Goal: Task Accomplishment & Management: Complete application form

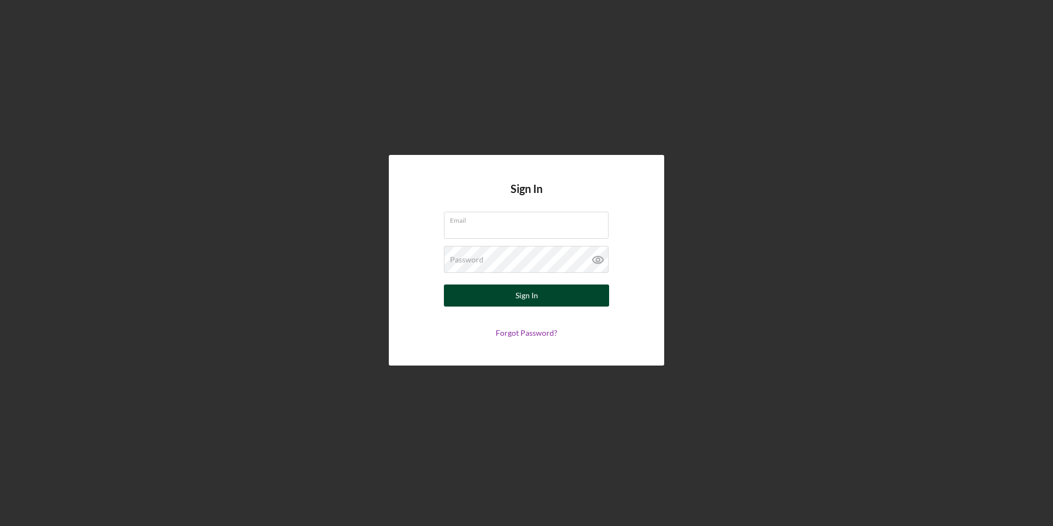
type input "[EMAIL_ADDRESS][DOMAIN_NAME]"
click at [549, 293] on button "Sign In" at bounding box center [526, 295] width 165 height 22
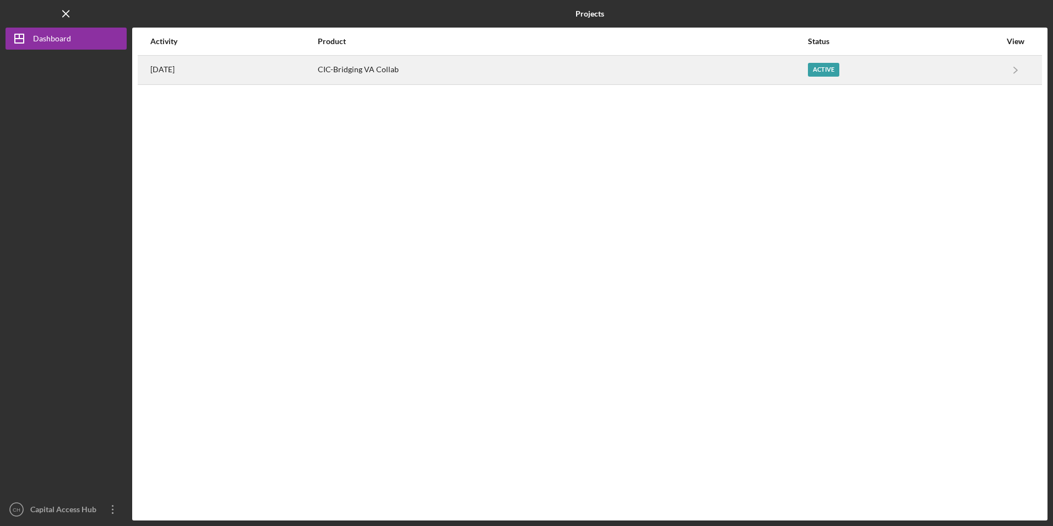
click at [409, 69] on div "CIC-Bridging VA Collab" at bounding box center [562, 70] width 489 height 28
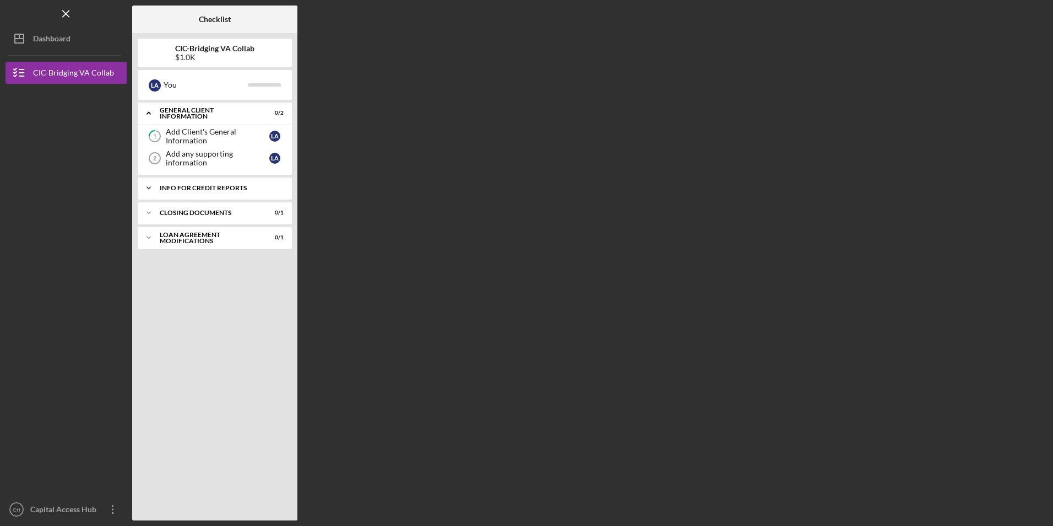
click at [225, 185] on div "Info for Credit Reports" at bounding box center [219, 188] width 118 height 7
click at [222, 211] on div "Add Info to Pull Credit Reports" at bounding box center [218, 211] width 104 height 18
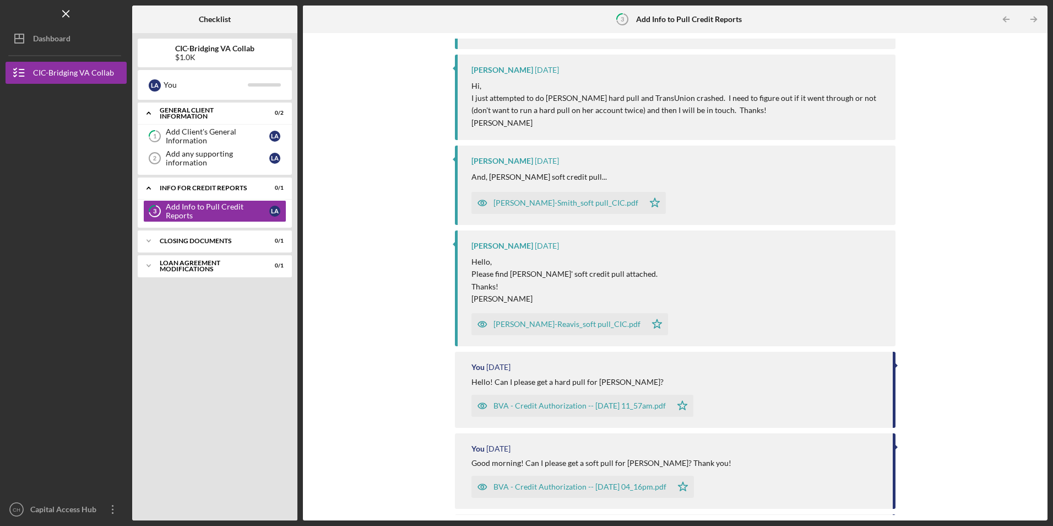
scroll to position [2093, 0]
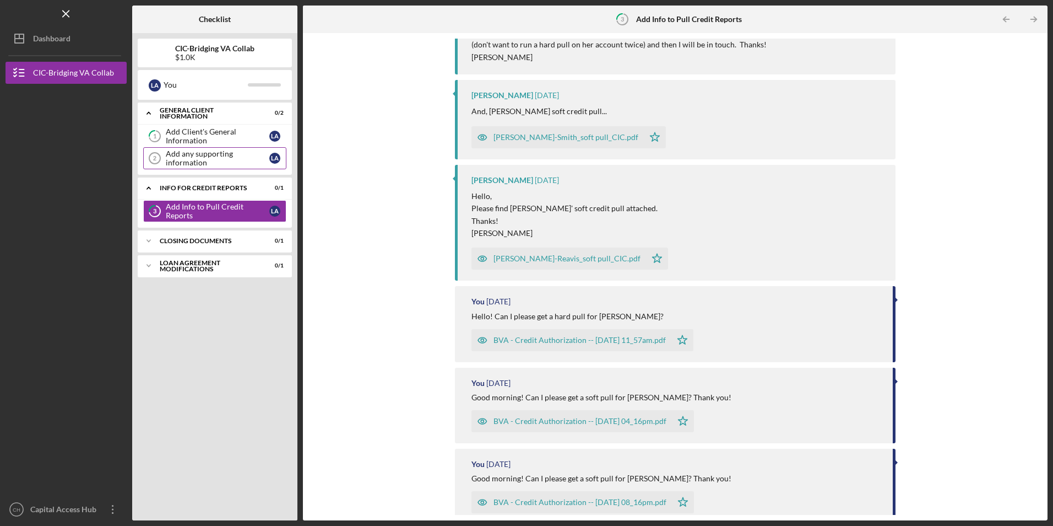
click at [231, 154] on div "Add any supporting information" at bounding box center [218, 158] width 104 height 18
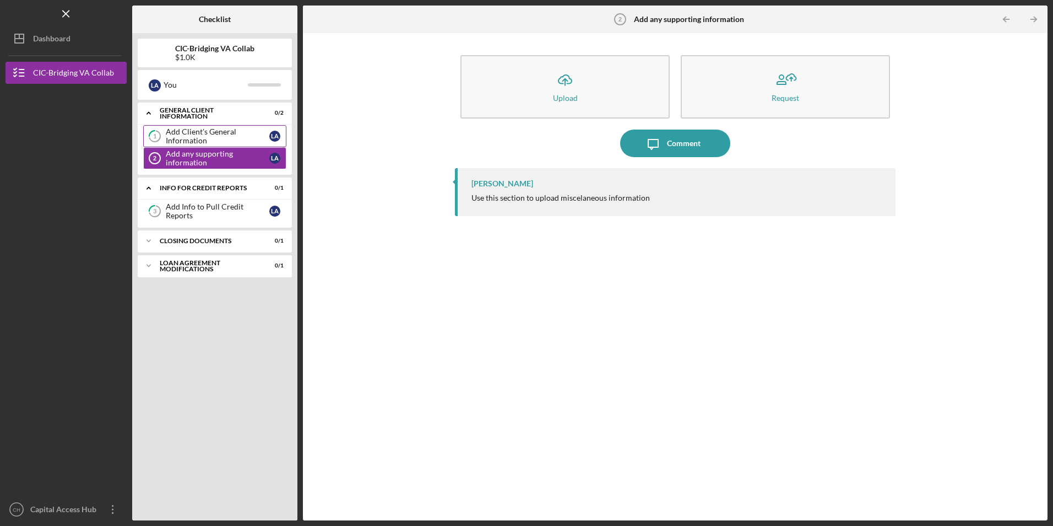
click at [223, 131] on div "Add Client's General Information" at bounding box center [218, 136] width 104 height 18
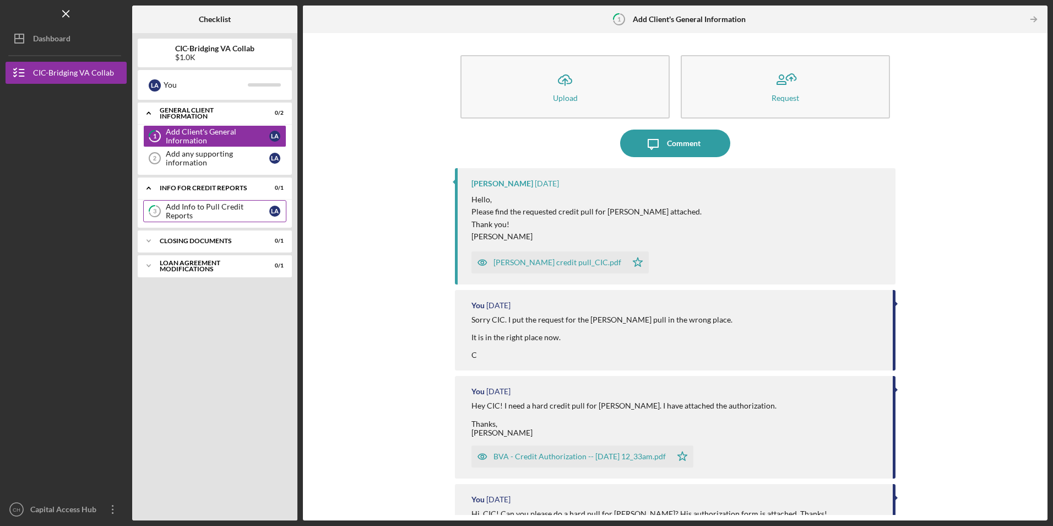
click at [225, 207] on div "Add Info to Pull Credit Reports" at bounding box center [218, 211] width 104 height 18
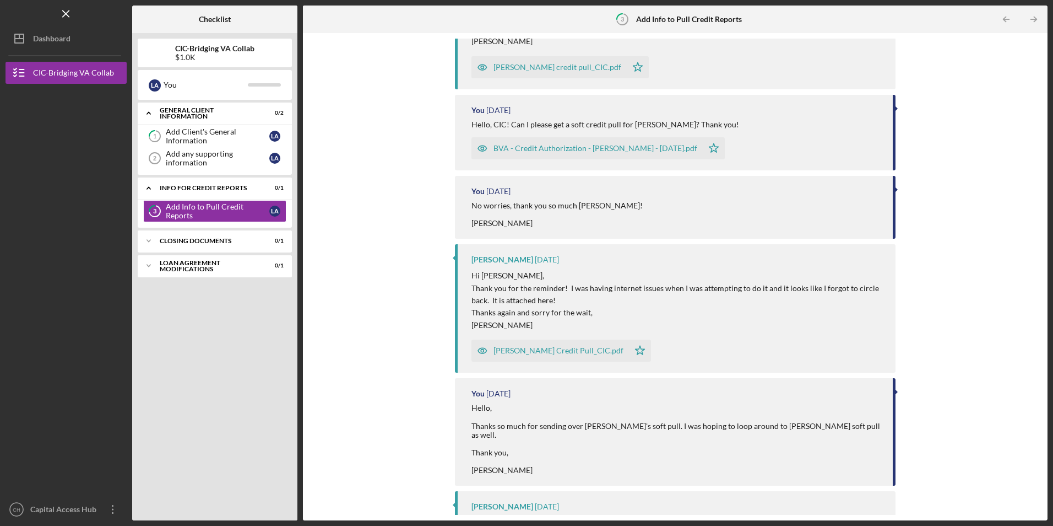
scroll to position [2700, 0]
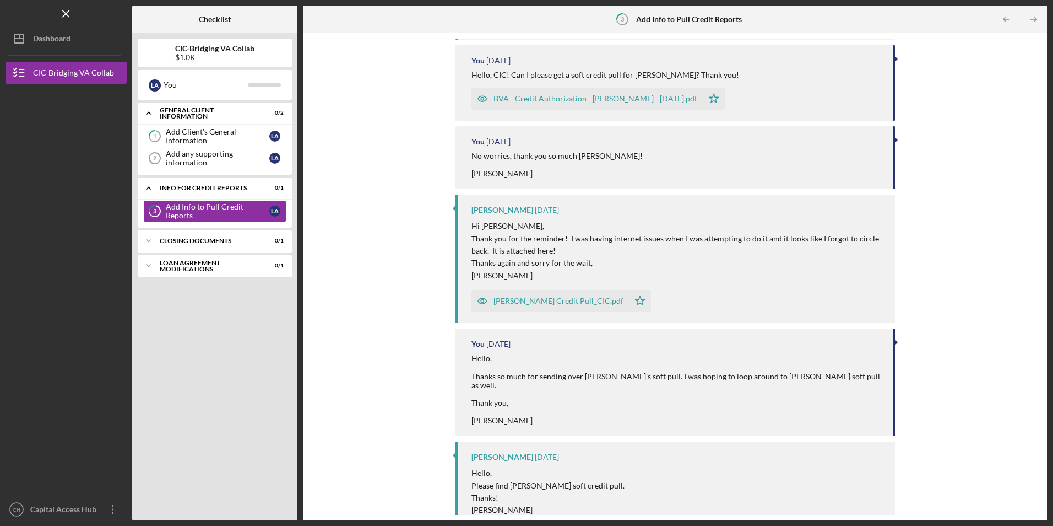
click at [597, 303] on div "[PERSON_NAME] Credit Pull_CIC.pdf" at bounding box center [559, 300] width 130 height 9
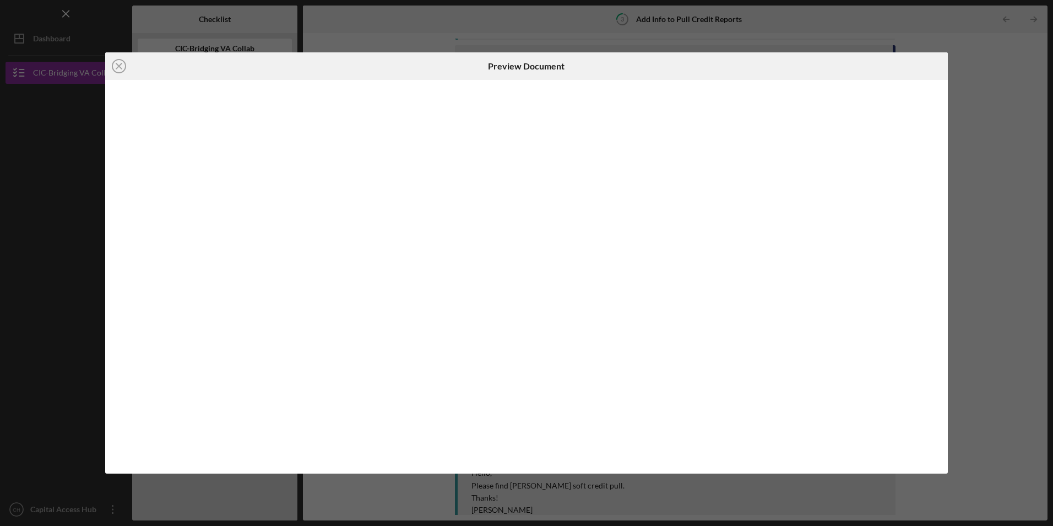
scroll to position [2724, 0]
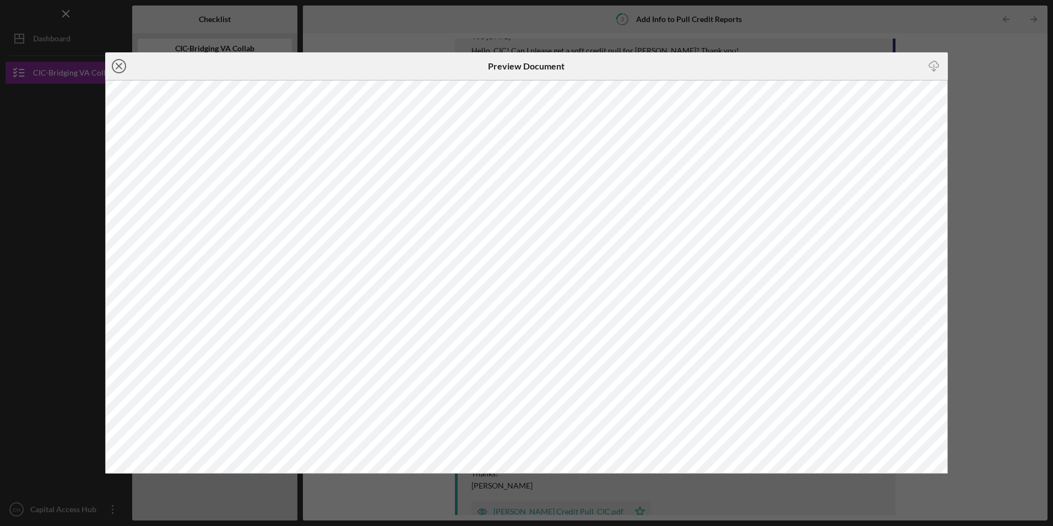
click at [116, 64] on icon "Icon/Close" at bounding box center [119, 66] width 28 height 28
